Goal: Navigation & Orientation: Find specific page/section

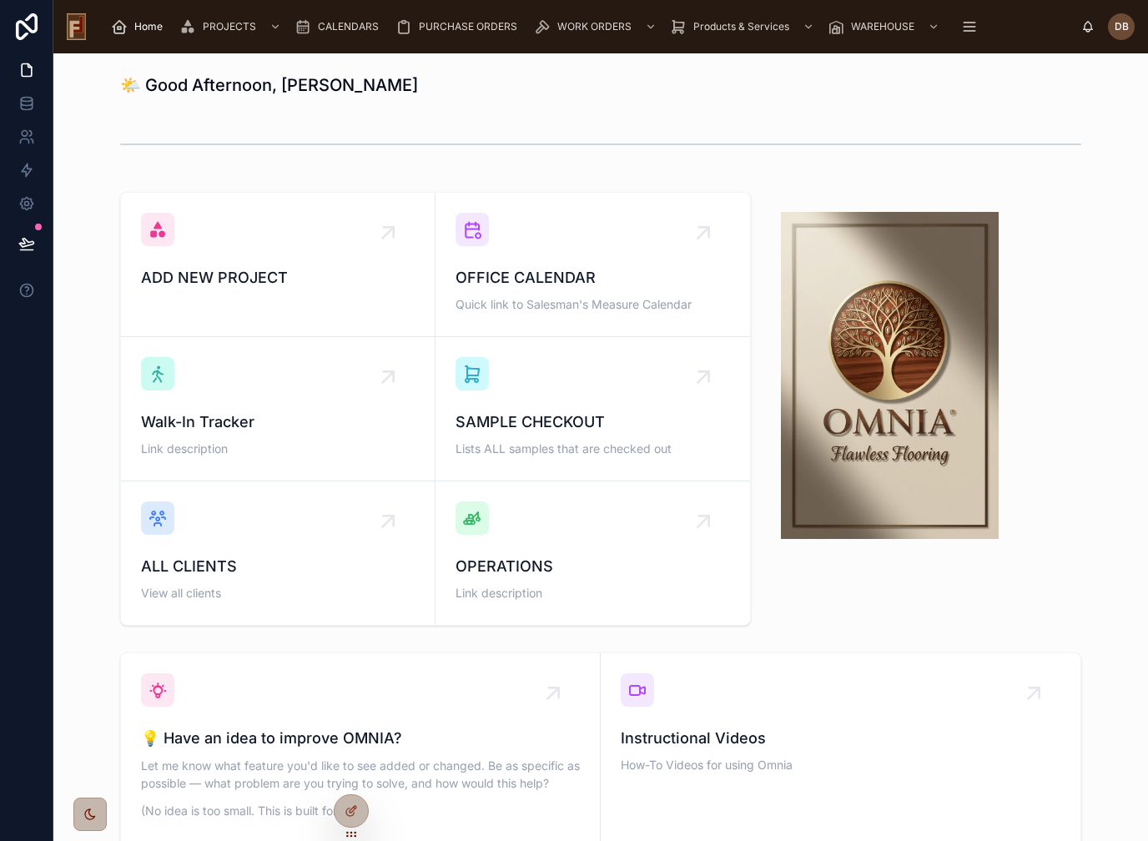
click at [606, 244] on div "OFFICE CALENDAR Quick link to Salesman's Measure Calendar" at bounding box center [593, 264] width 275 height 103
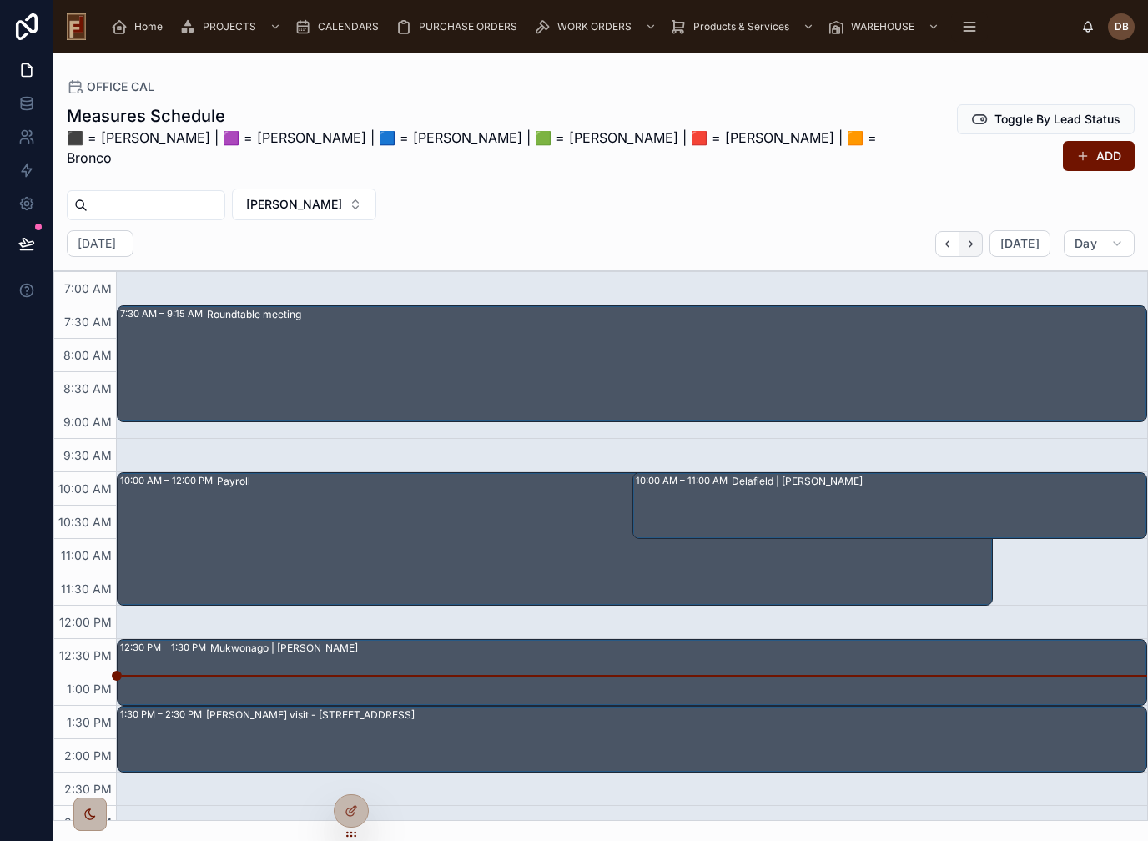
click at [981, 231] on button "Next" at bounding box center [971, 244] width 23 height 26
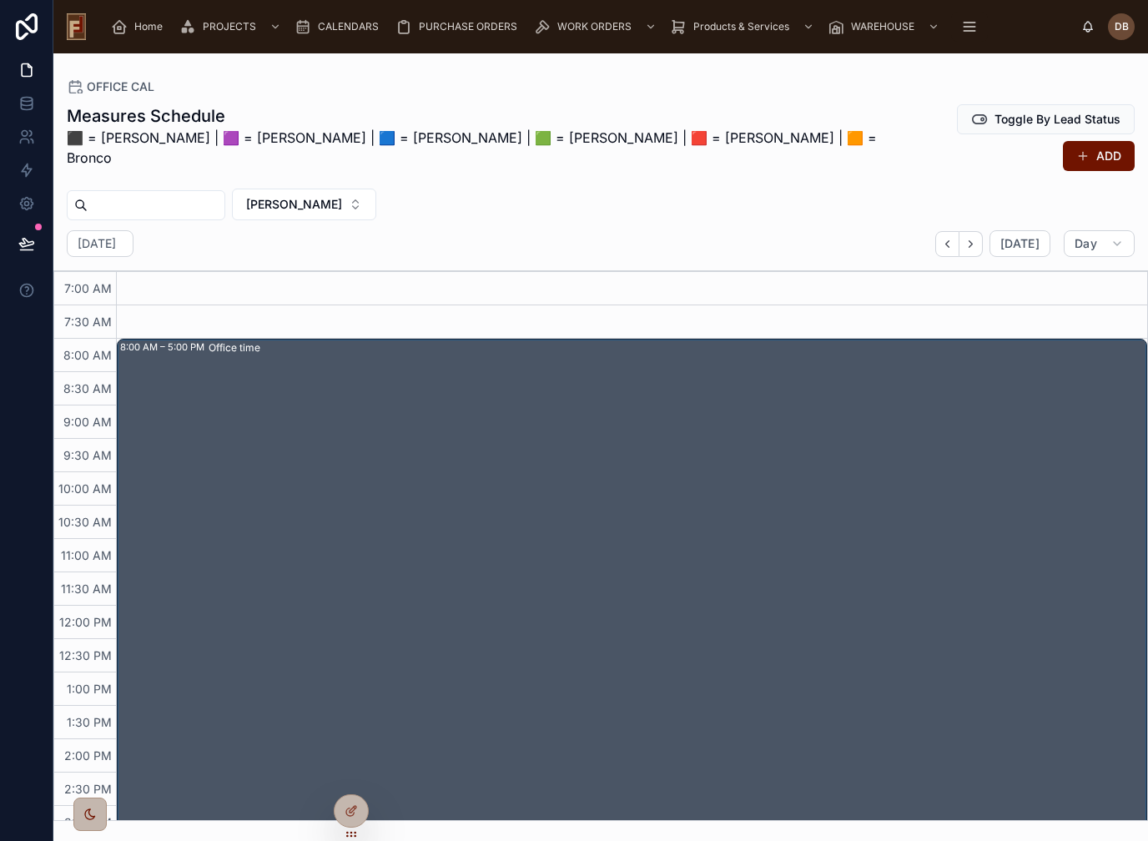
click at [141, 30] on span "Home" at bounding box center [148, 26] width 28 height 13
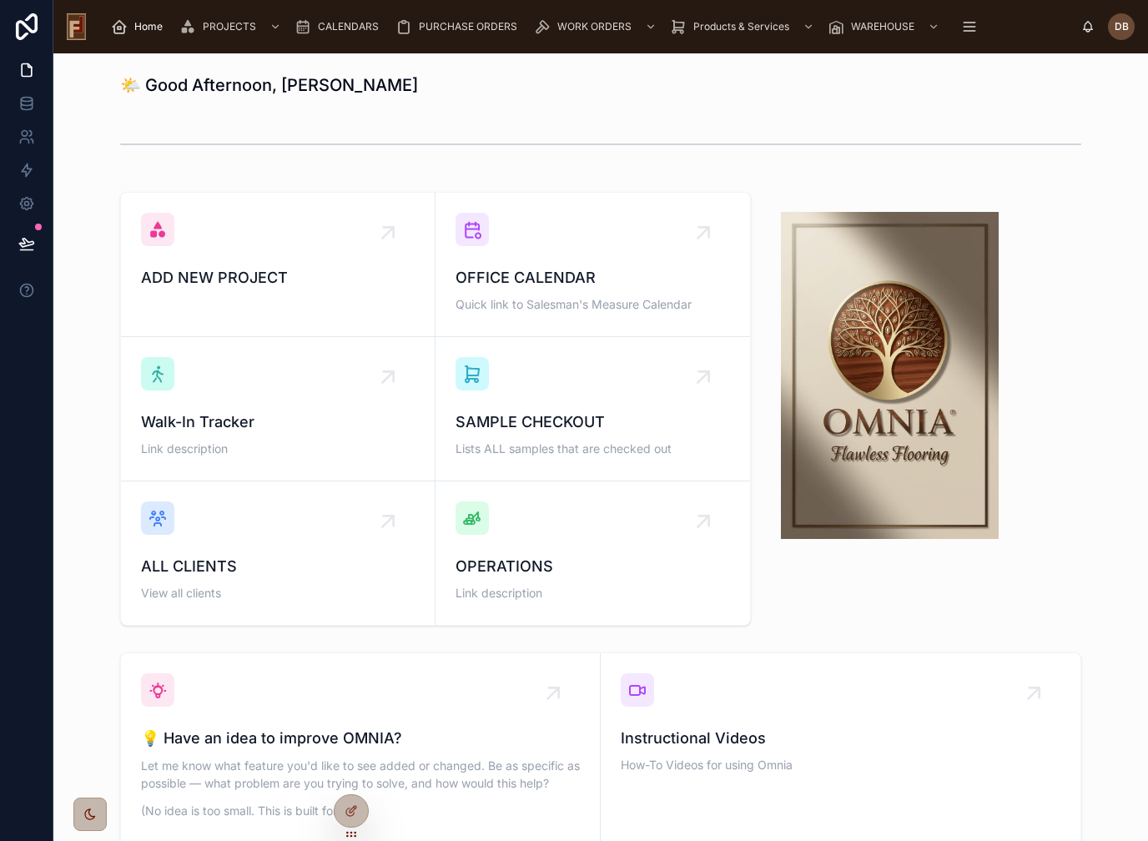
click at [606, 258] on div "OFFICE CALENDAR Quick link to Salesman's Measure Calendar" at bounding box center [593, 264] width 275 height 103
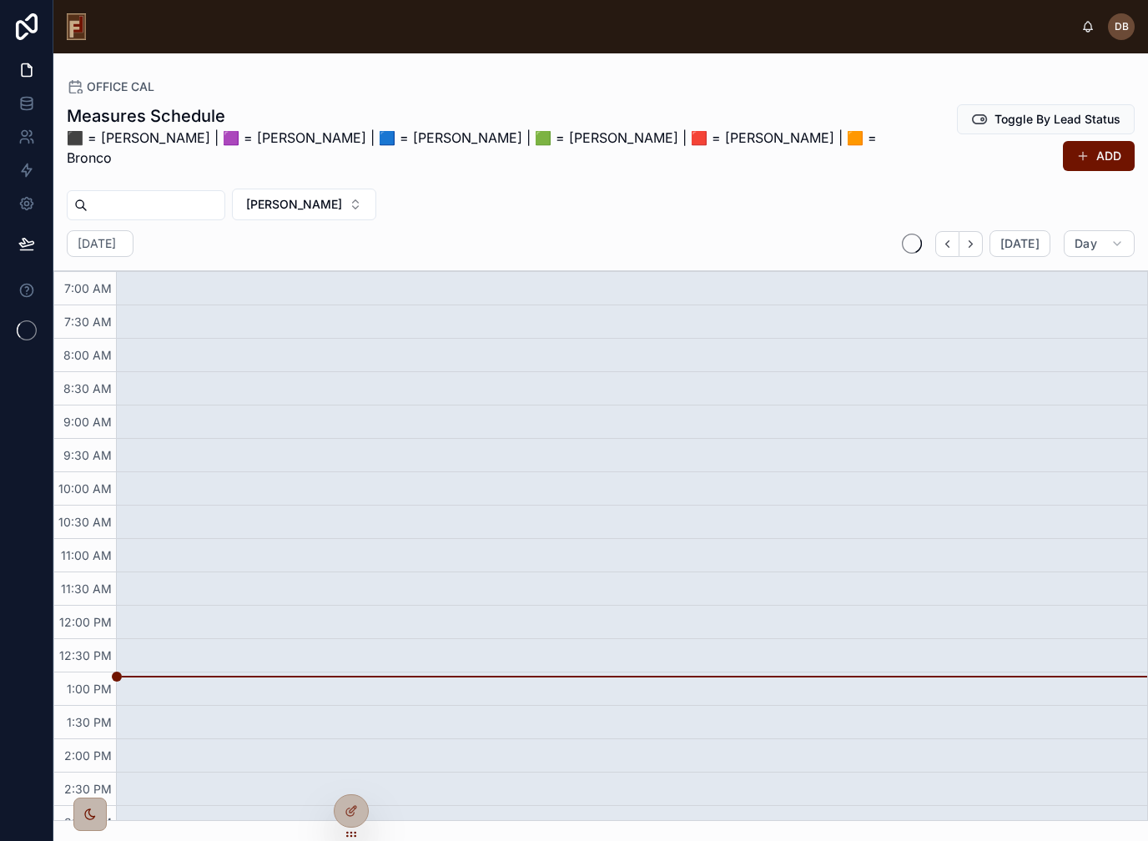
scroll to position [211, 0]
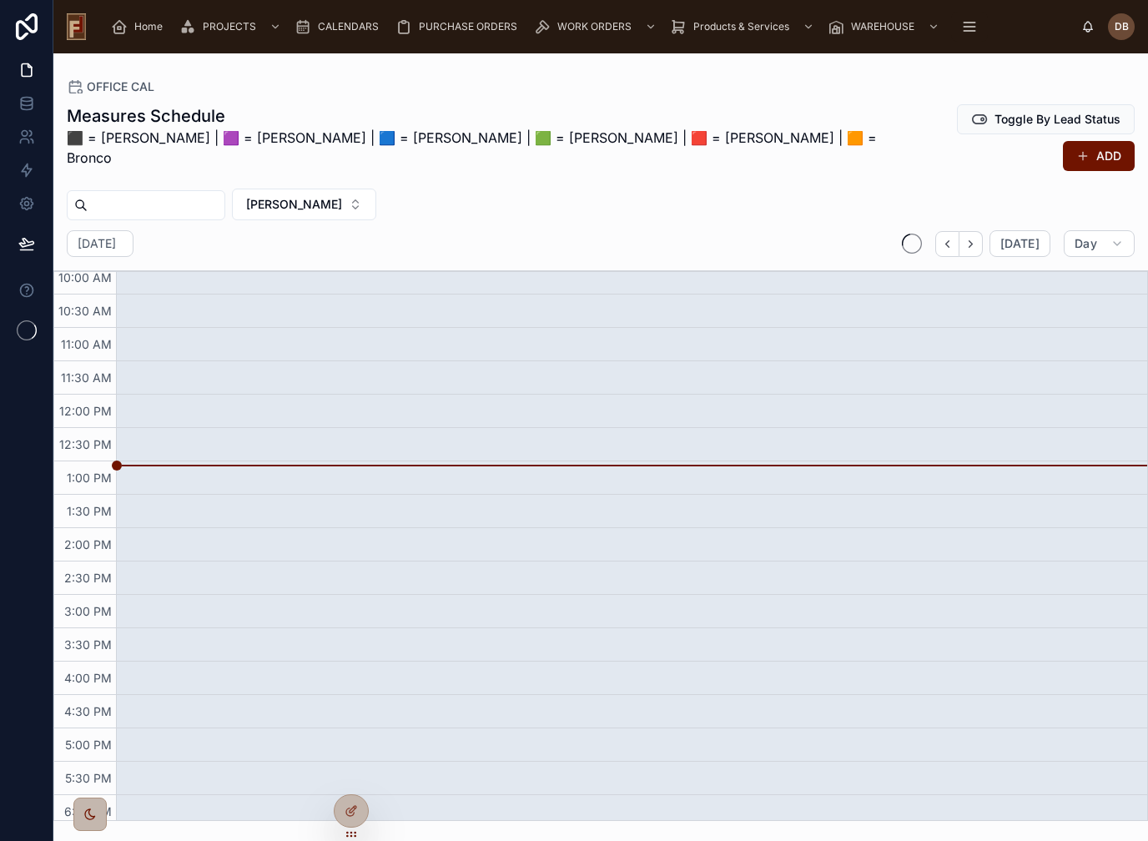
click at [77, 25] on img at bounding box center [76, 26] width 19 height 27
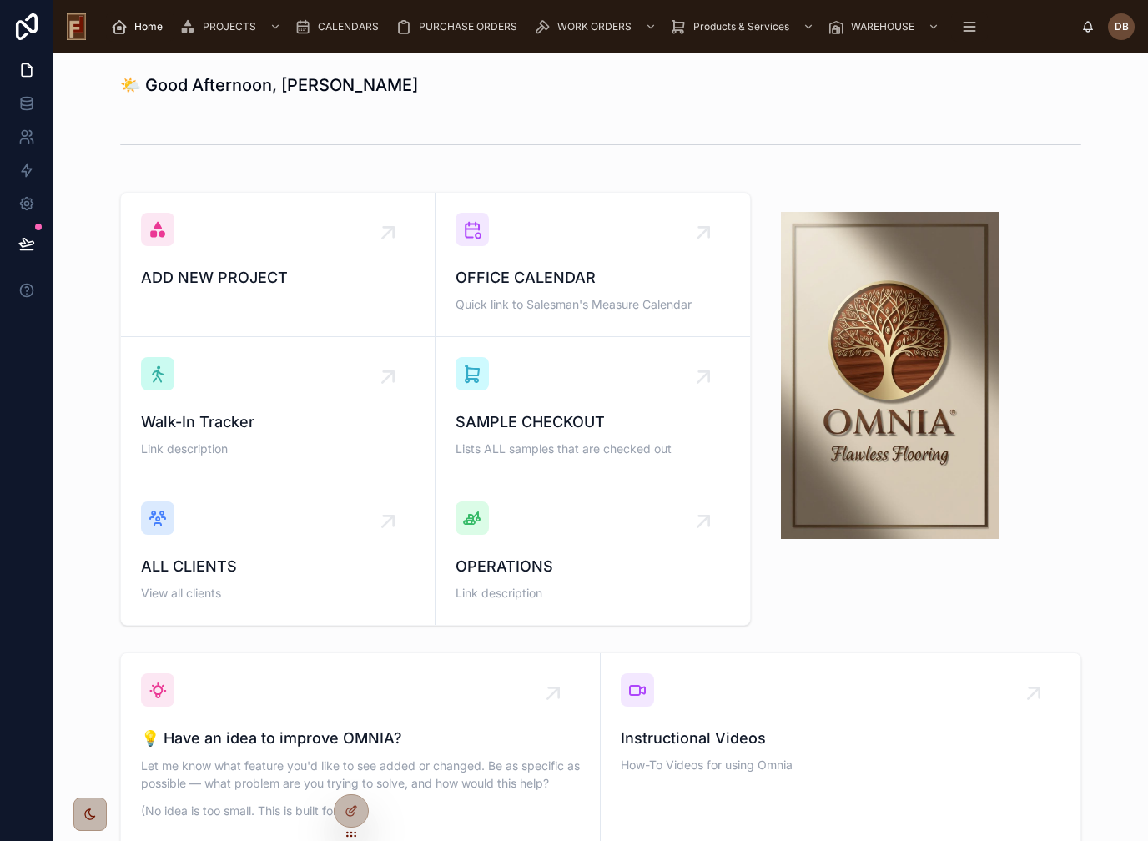
click at [346, 27] on span "CALENDARS" at bounding box center [348, 26] width 61 height 13
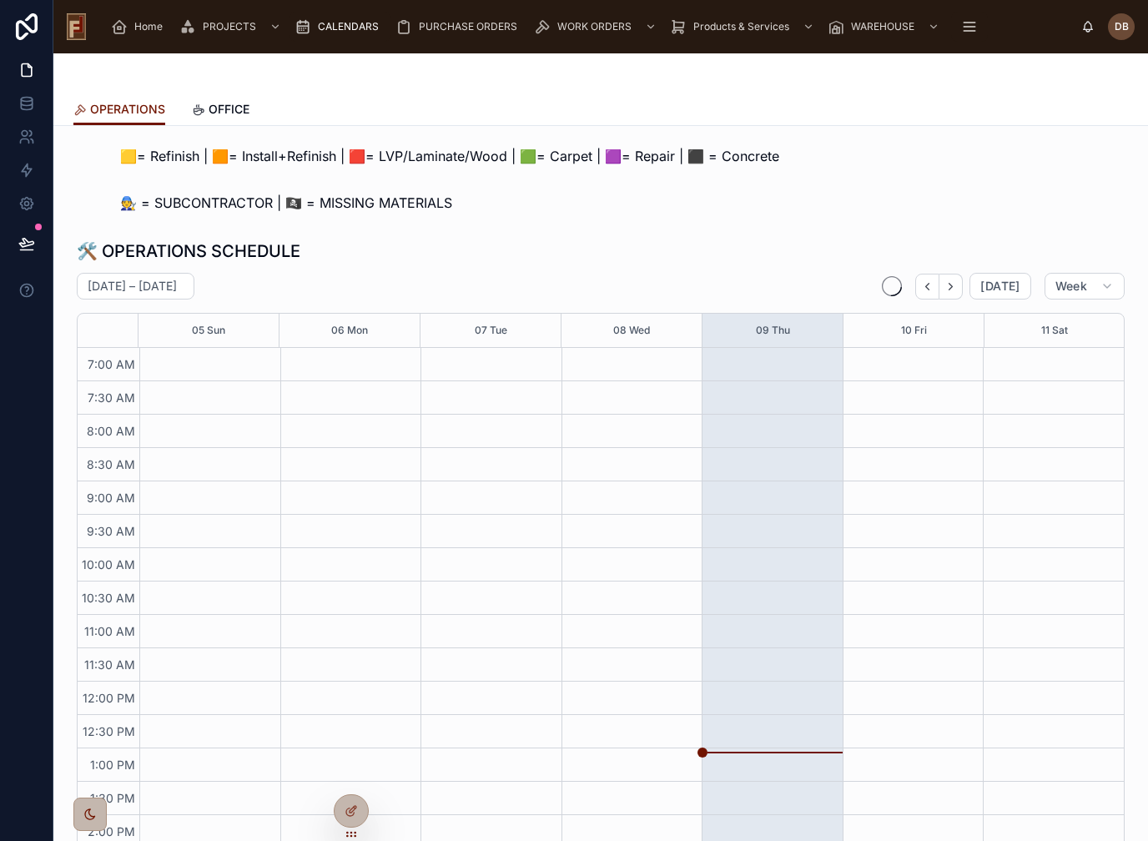
scroll to position [131, 0]
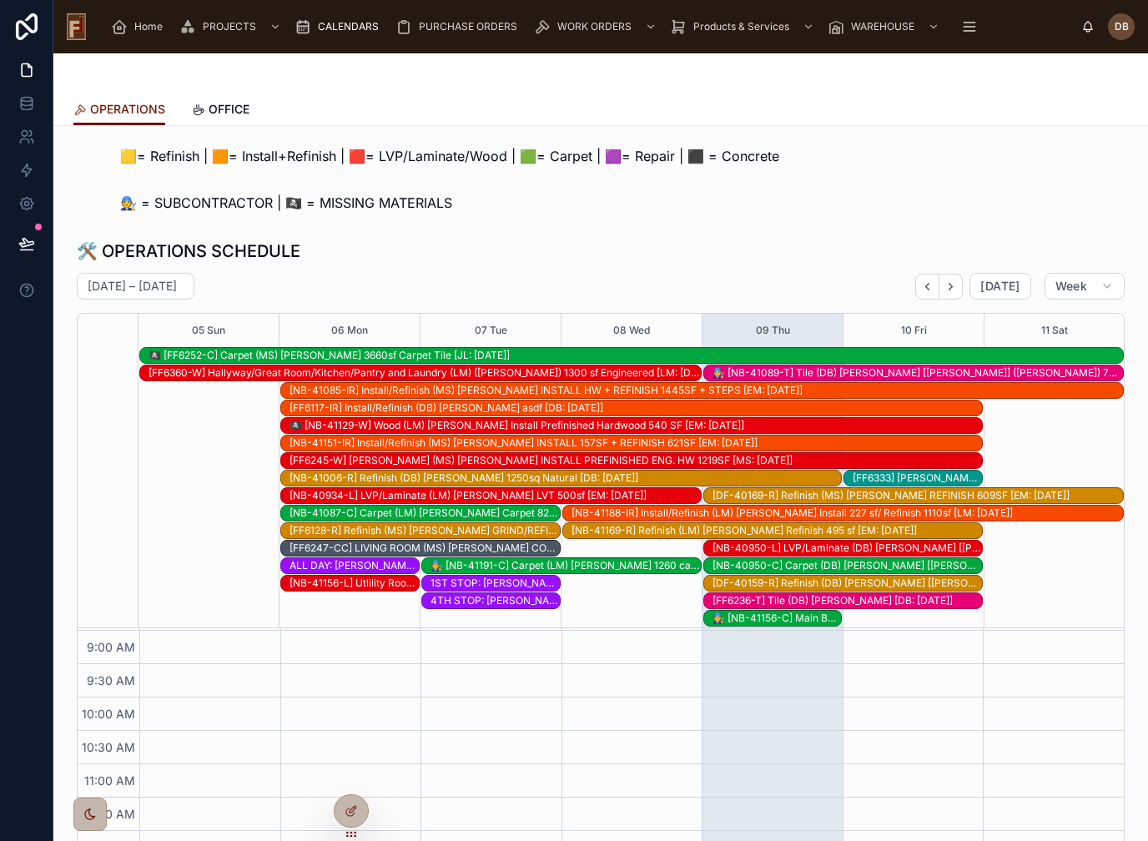
click at [220, 115] on span "OFFICE" at bounding box center [229, 109] width 41 height 17
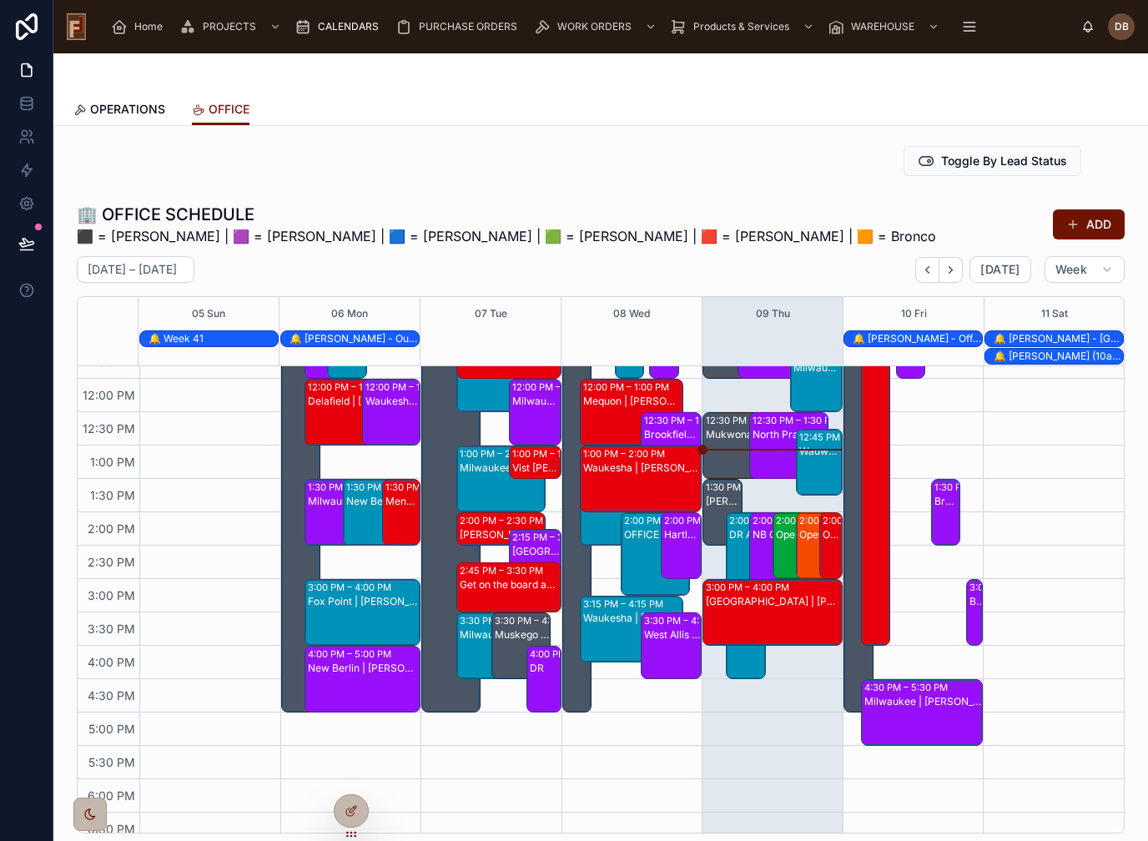
scroll to position [320, 0]
